Goal: Information Seeking & Learning: Check status

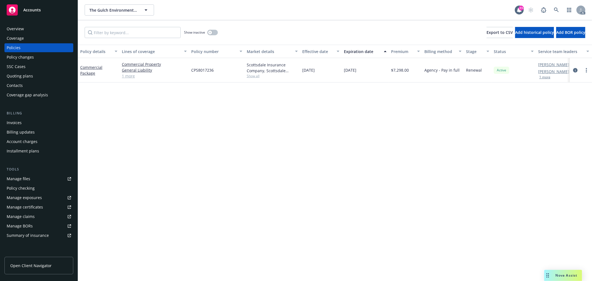
click at [547, 76] on button "1 more" at bounding box center [545, 77] width 11 height 3
